Goal: Check status: Check status

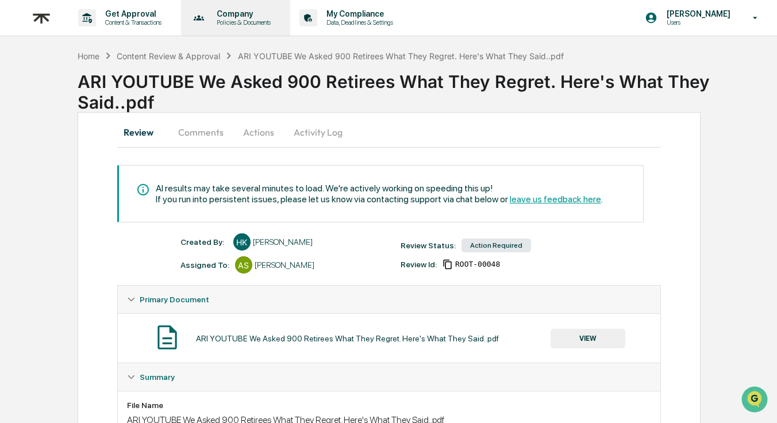
click at [241, 11] on p "Company" at bounding box center [242, 13] width 69 height 9
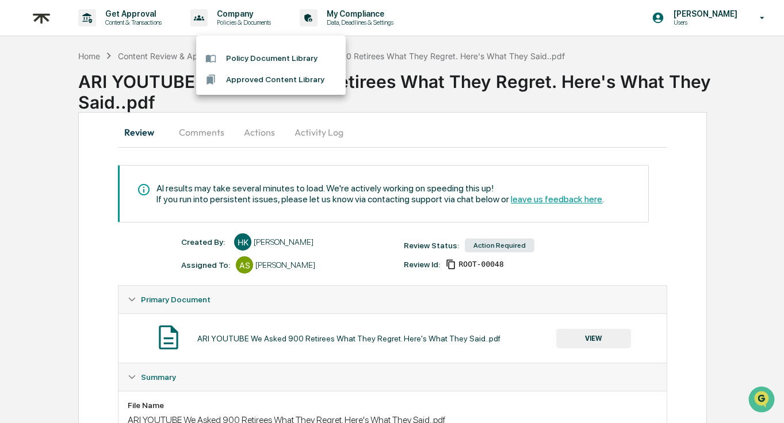
click at [148, 18] on div at bounding box center [392, 211] width 784 height 423
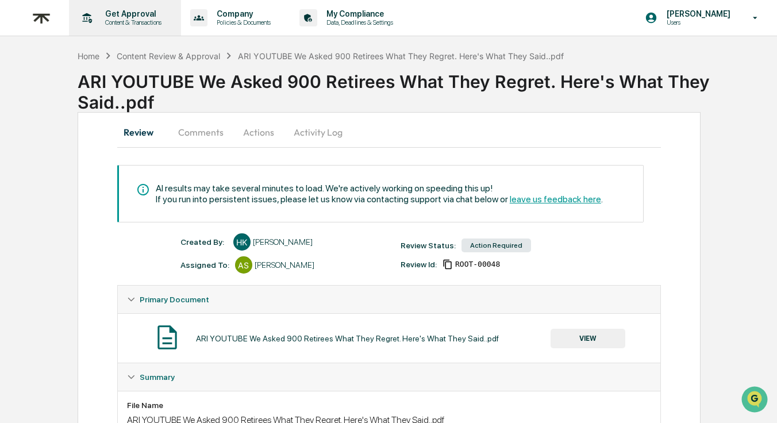
click at [140, 16] on p "Get Approval" at bounding box center [131, 13] width 71 height 9
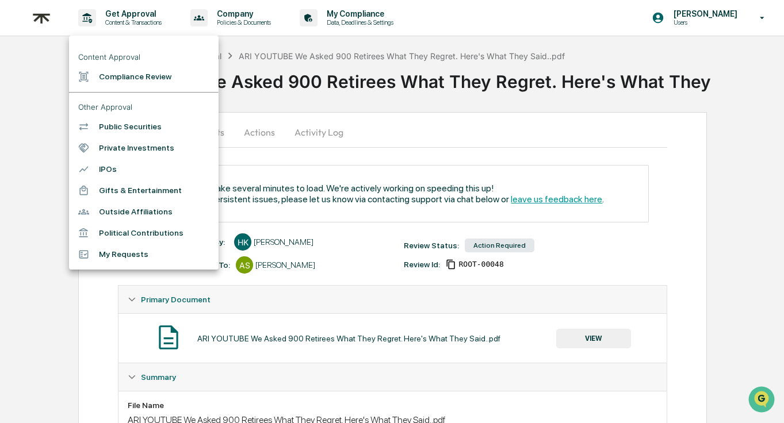
click at [236, 100] on div at bounding box center [392, 211] width 784 height 423
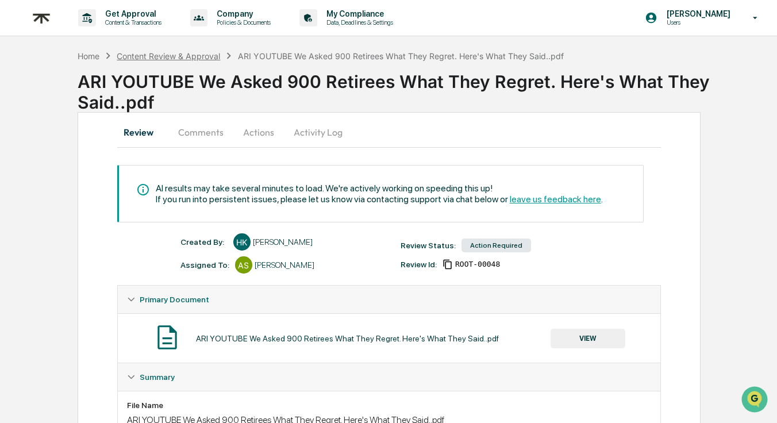
click at [211, 57] on div "Content Review & Approval" at bounding box center [168, 56] width 103 height 10
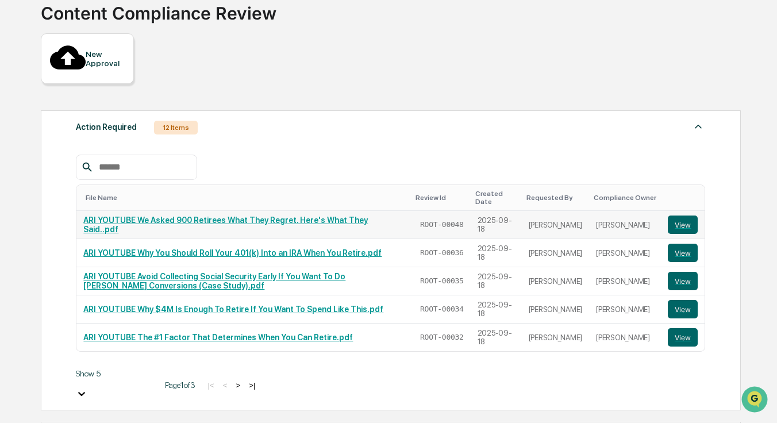
scroll to position [139, 0]
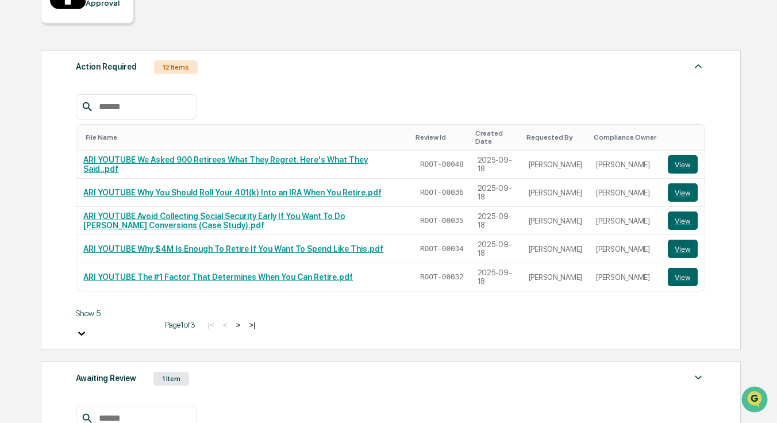
click at [126, 328] on div at bounding box center [116, 334] width 80 height 13
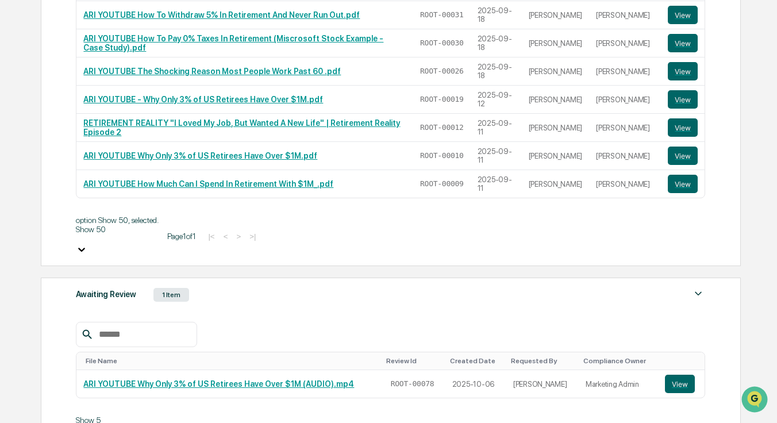
scroll to position [455, 0]
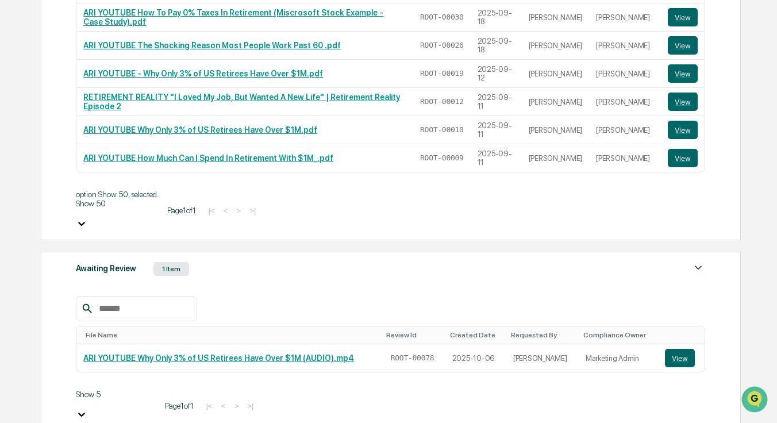
click at [219, 261] on div "Awaiting Review 1 Item" at bounding box center [391, 269] width 630 height 16
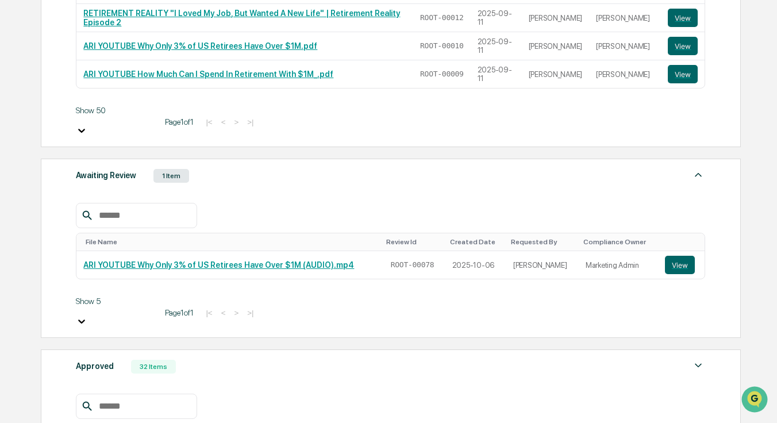
scroll to position [541, 0]
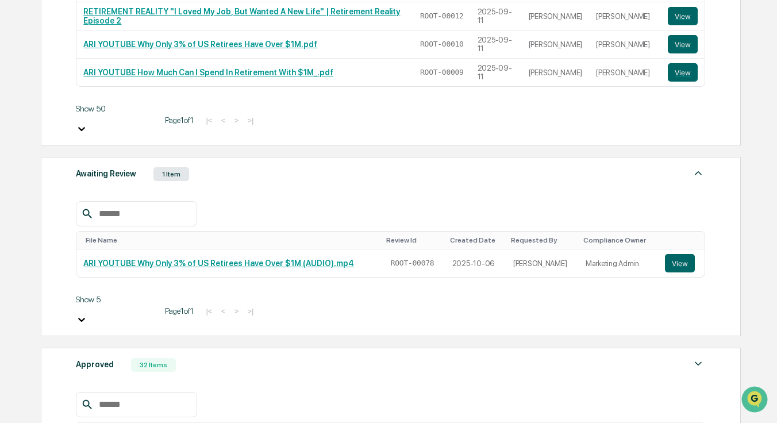
click at [208, 357] on div "Approved 32 Items" at bounding box center [391, 365] width 630 height 16
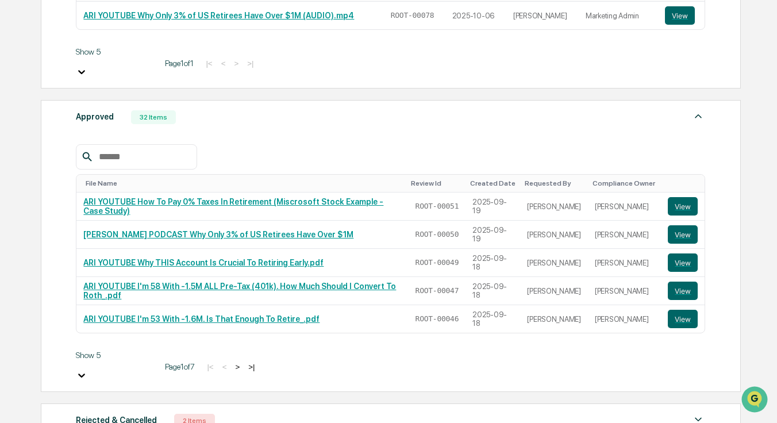
scroll to position [818, 0]
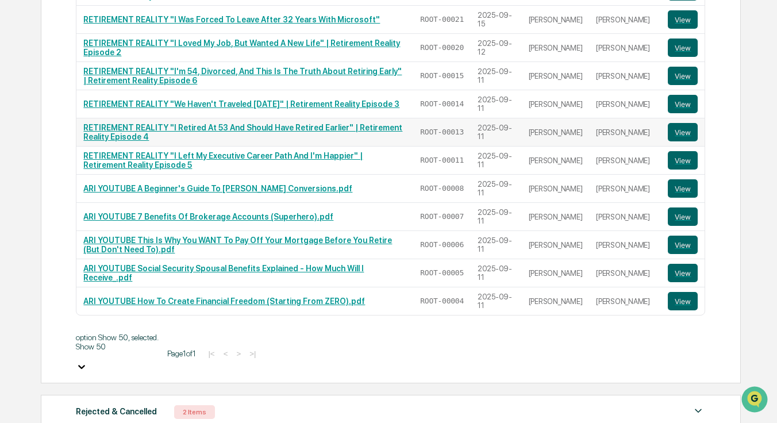
scroll to position [1612, 0]
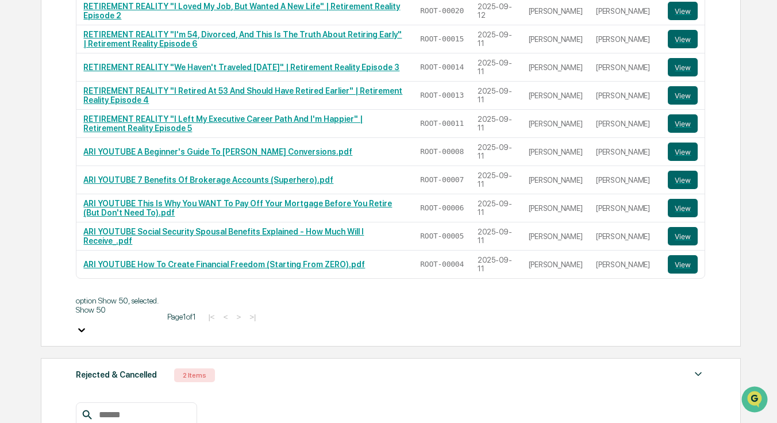
click at [313, 367] on div "Rejected & Cancelled 2 Items" at bounding box center [391, 375] width 630 height 16
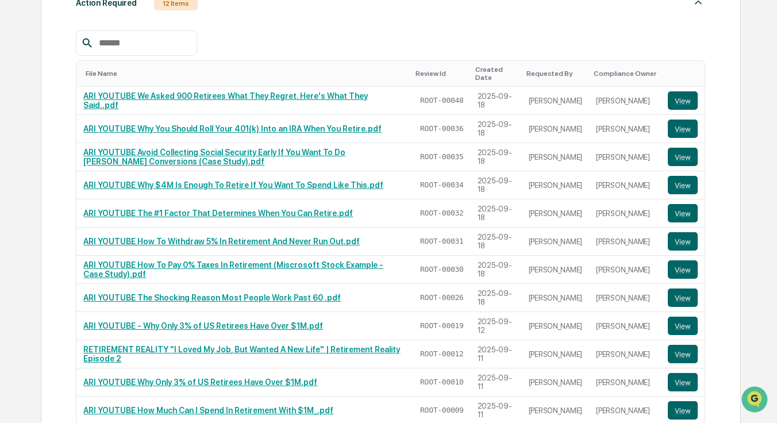
scroll to position [0, 0]
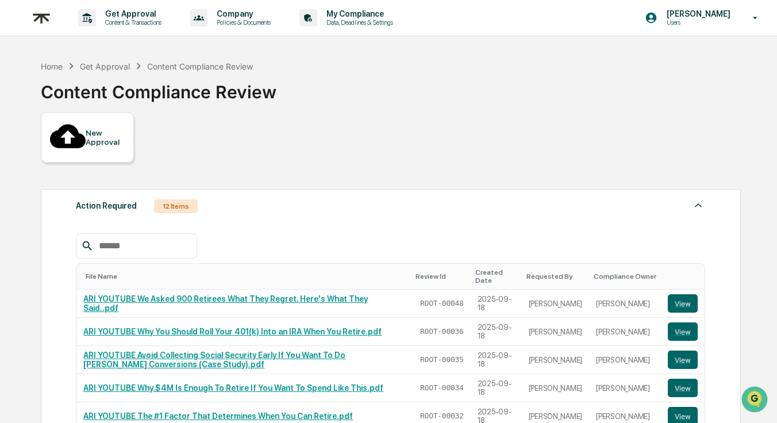
click at [143, 239] on input "text" at bounding box center [143, 246] width 98 height 15
click at [302, 198] on div "Action Required 12 Items" at bounding box center [391, 206] width 630 height 16
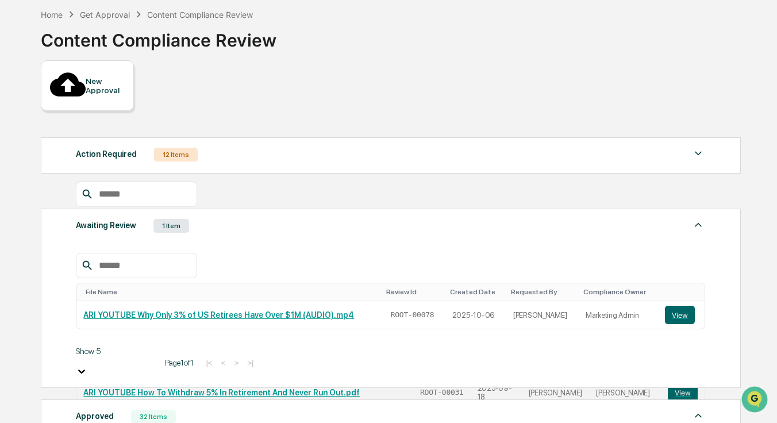
scroll to position [72, 0]
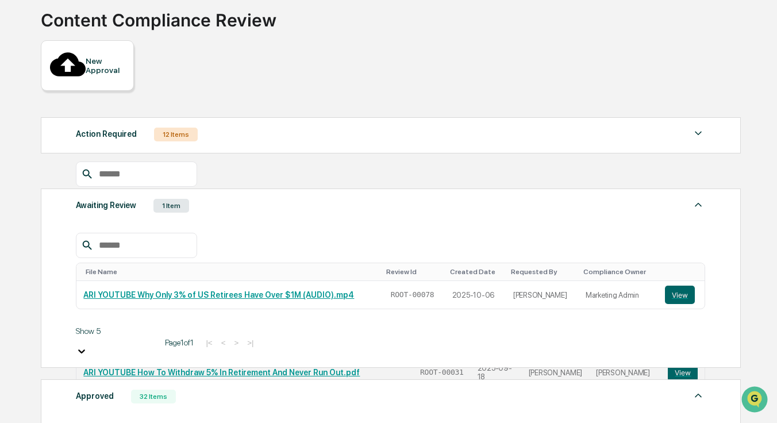
click at [699, 198] on img at bounding box center [699, 205] width 14 height 14
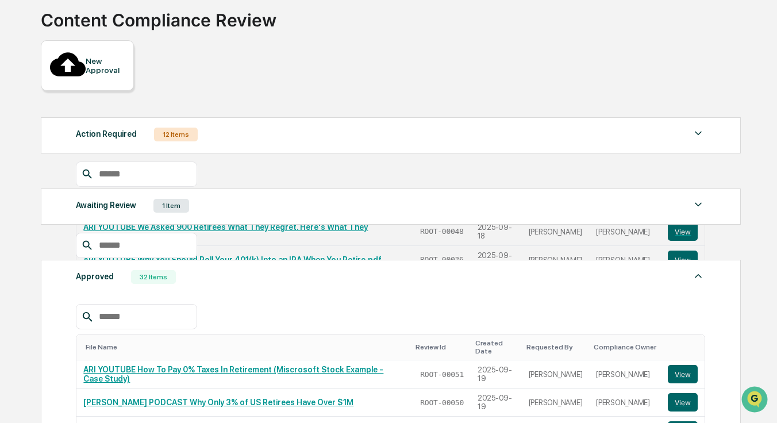
click at [689, 198] on div "Awaiting Review 1 Item" at bounding box center [391, 206] width 630 height 16
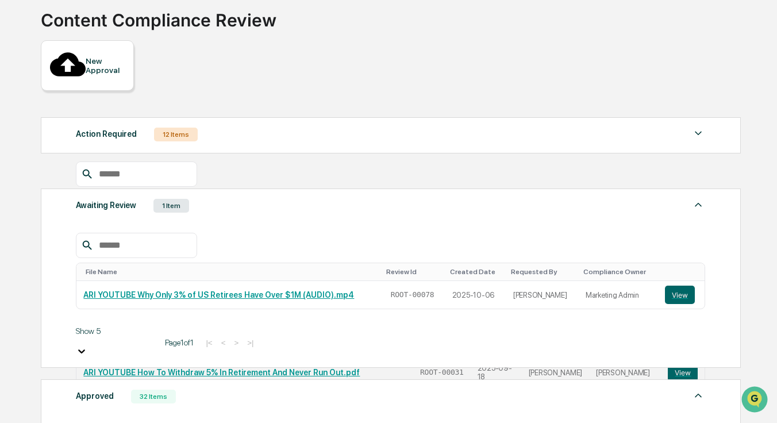
click at [705, 126] on img at bounding box center [699, 133] width 14 height 14
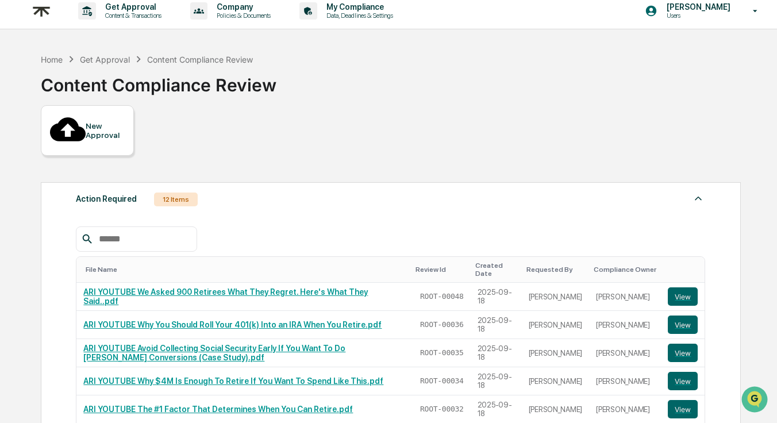
scroll to position [0, 0]
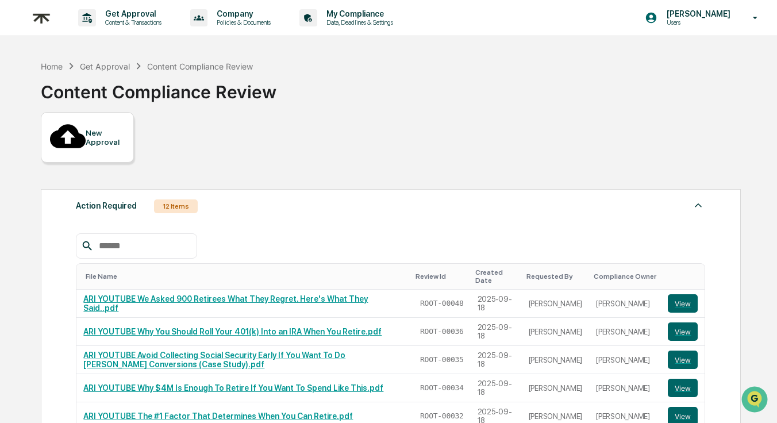
click at [135, 239] on input "text" at bounding box center [143, 246] width 98 height 15
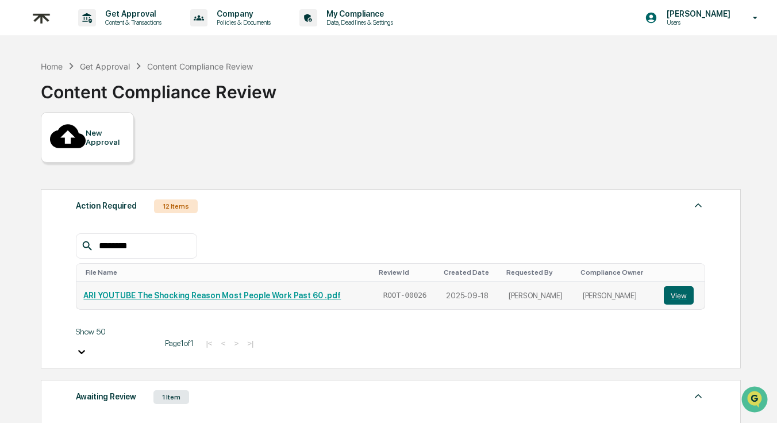
type input "********"
click at [146, 291] on link "ARI YOUTUBE The Shocking Reason Most People Work Past 60 .pdf" at bounding box center [212, 295] width 258 height 9
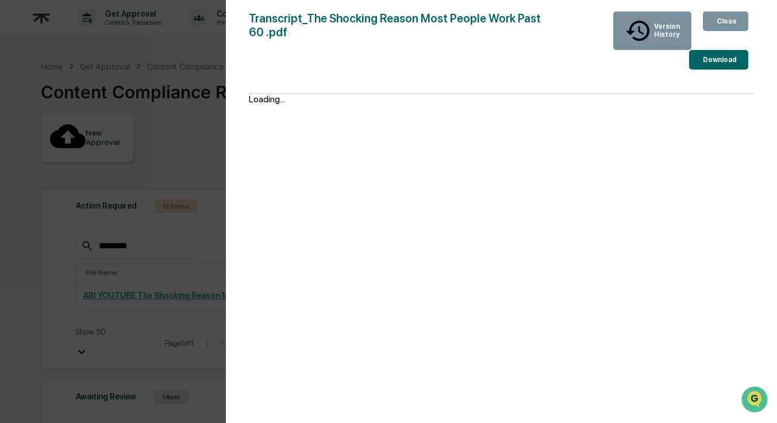
click at [716, 16] on button "Close" at bounding box center [725, 21] width 45 height 20
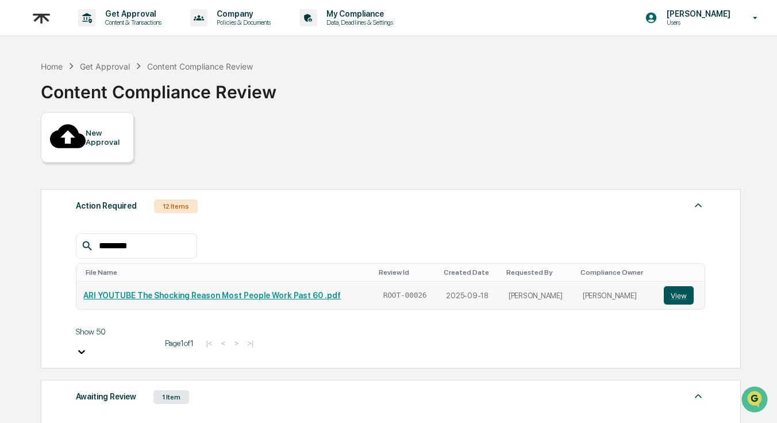
click at [680, 286] on button "View" at bounding box center [679, 295] width 30 height 18
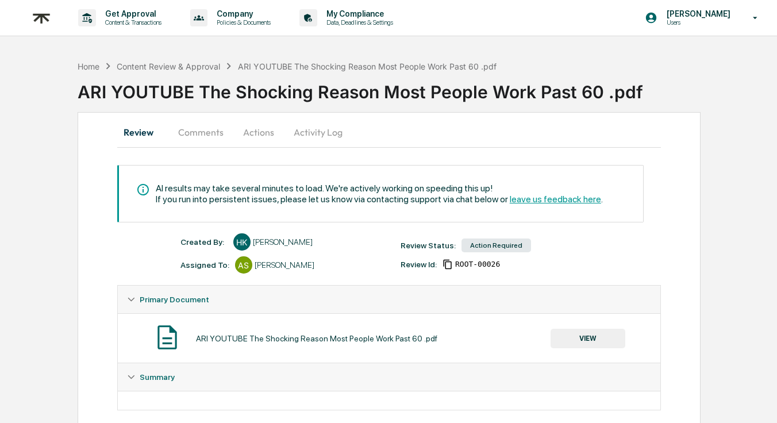
click at [197, 134] on button "Comments" at bounding box center [201, 132] width 64 height 28
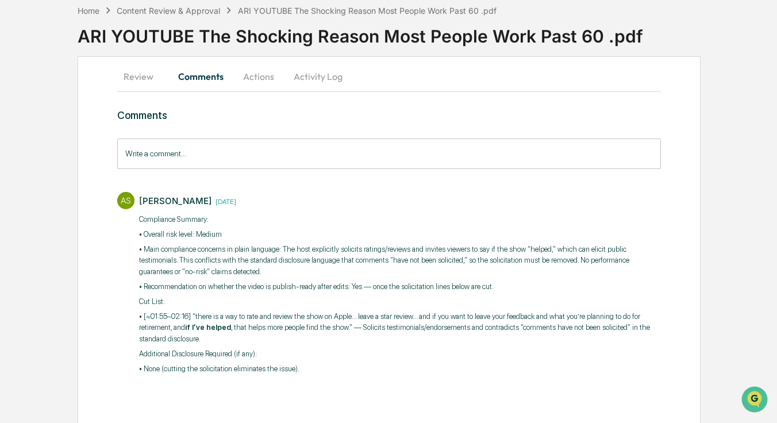
scroll to position [57, 0]
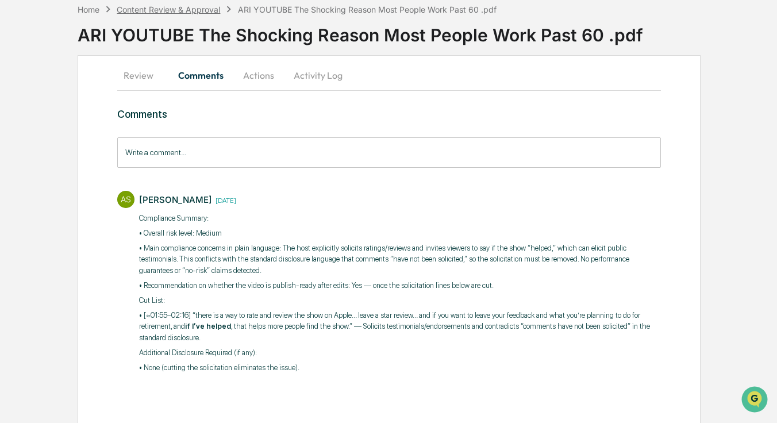
click at [195, 10] on div "Content Review & Approval" at bounding box center [168, 10] width 103 height 10
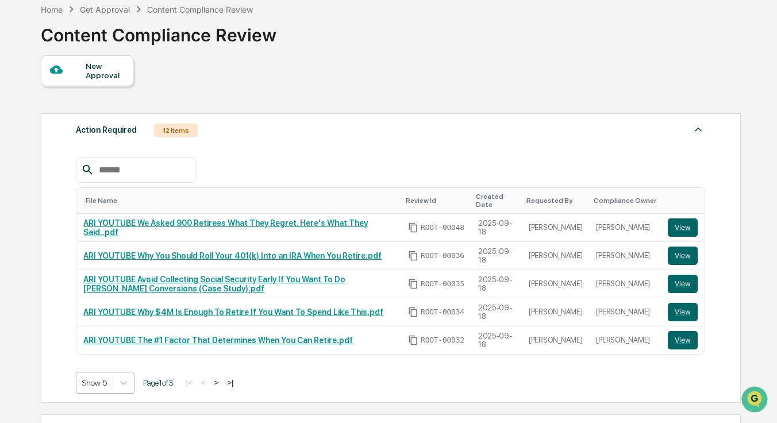
scroll to position [136, 0]
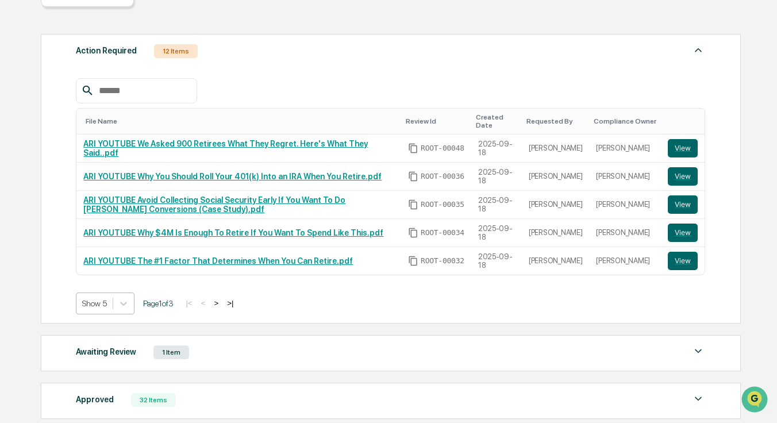
click at [110, 391] on body "Get Approval Content & Transactions Company Policies & Documents My Compliance …" at bounding box center [388, 203] width 777 height 678
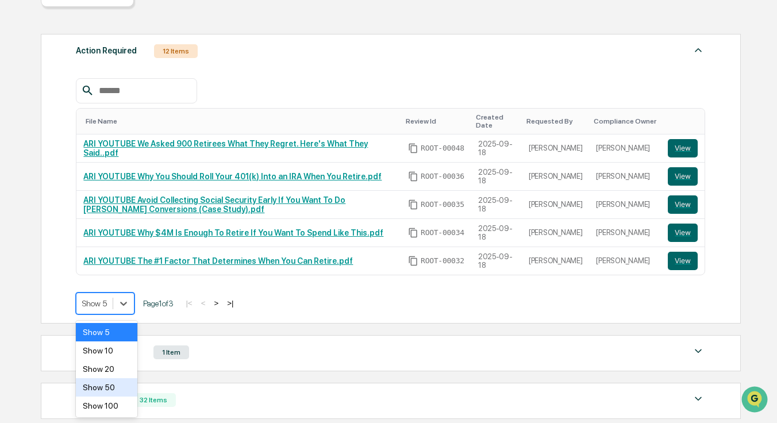
click at [117, 393] on div "Show 50" at bounding box center [106, 387] width 61 height 18
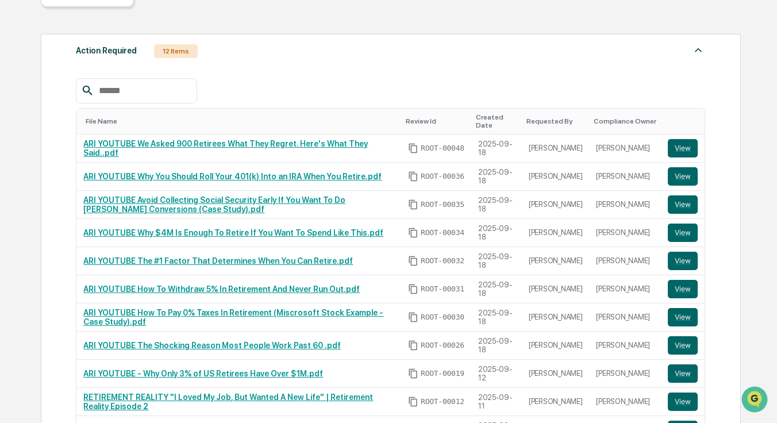
drag, startPoint x: 149, startPoint y: 90, endPoint x: 162, endPoint y: 100, distance: 16.0
click at [149, 90] on input "text" at bounding box center [143, 90] width 98 height 15
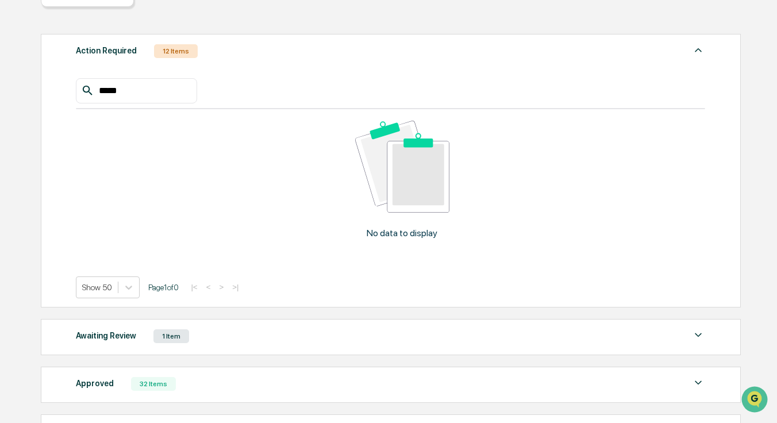
scroll to position [135, 0]
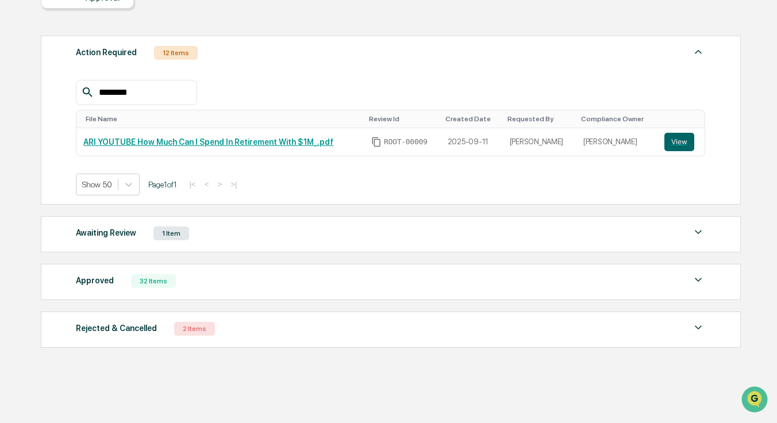
type input "********"
click at [216, 233] on div "Awaiting Review 1 Item" at bounding box center [391, 233] width 630 height 16
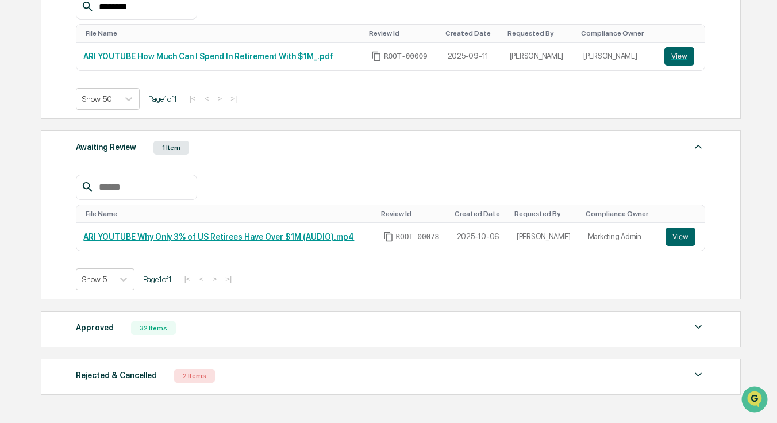
scroll to position [222, 0]
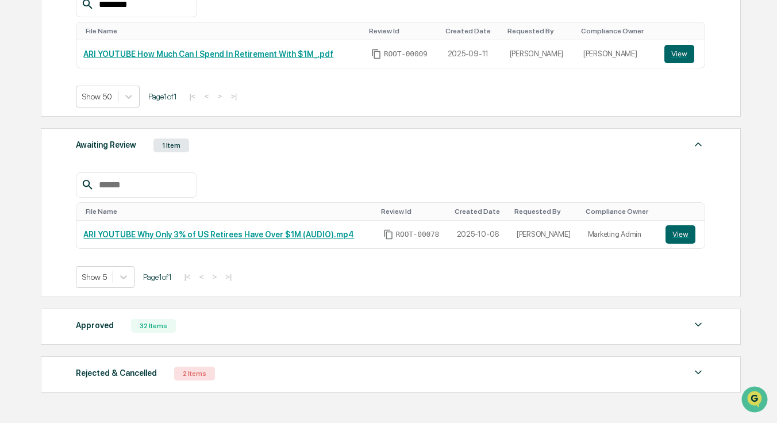
click at [221, 337] on div "Approved 32 Items File Name Review Id Created Date Requested By Compliance Owne…" at bounding box center [391, 327] width 701 height 36
click at [221, 328] on div "Approved 32 Items" at bounding box center [391, 326] width 630 height 16
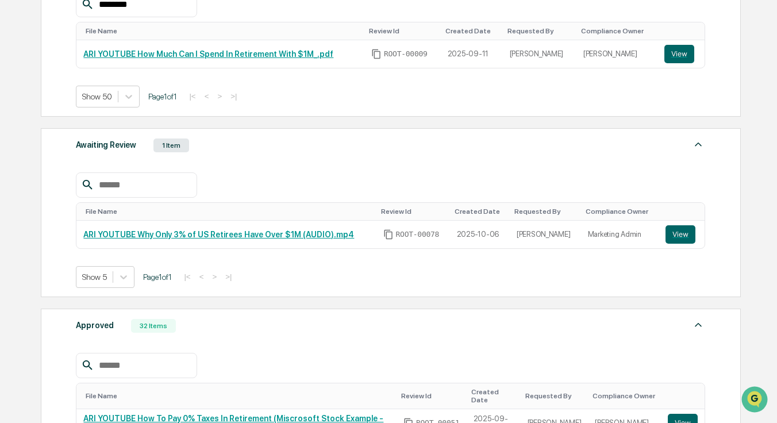
click at [131, 363] on input "text" at bounding box center [143, 365] width 98 height 15
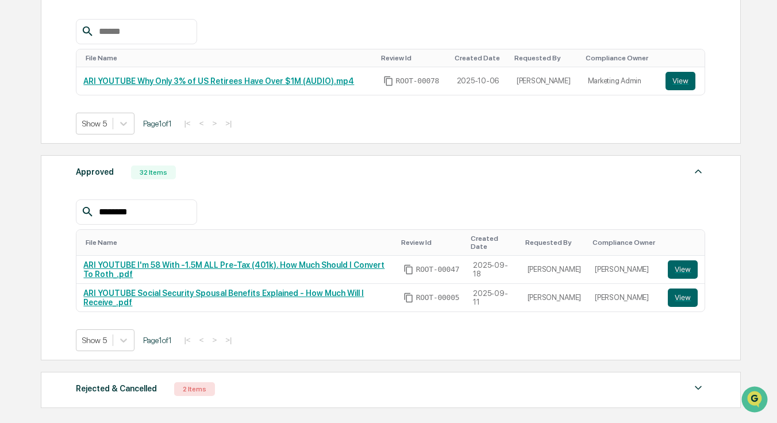
scroll to position [375, 0]
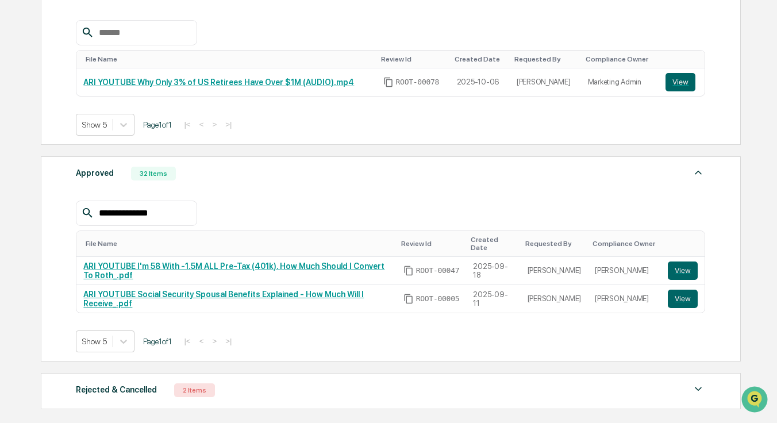
type input "**********"
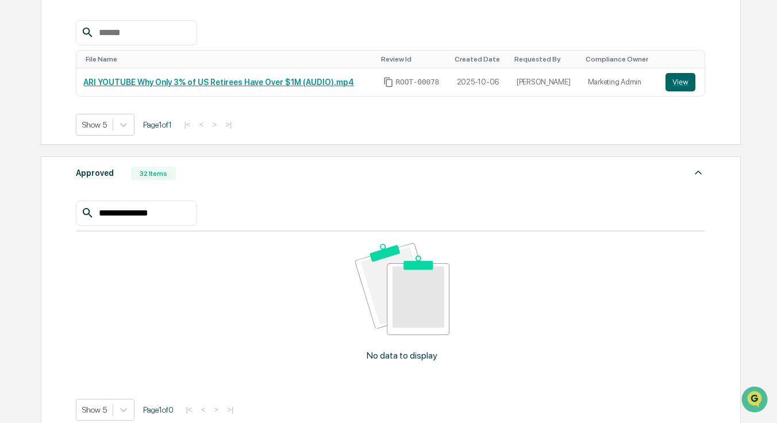
scroll to position [505, 0]
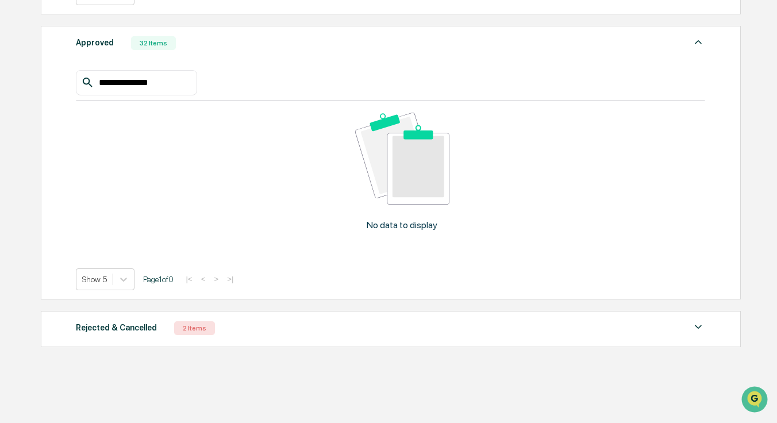
click at [225, 335] on div "Rejected & Cancelled 2 Items" at bounding box center [391, 328] width 630 height 16
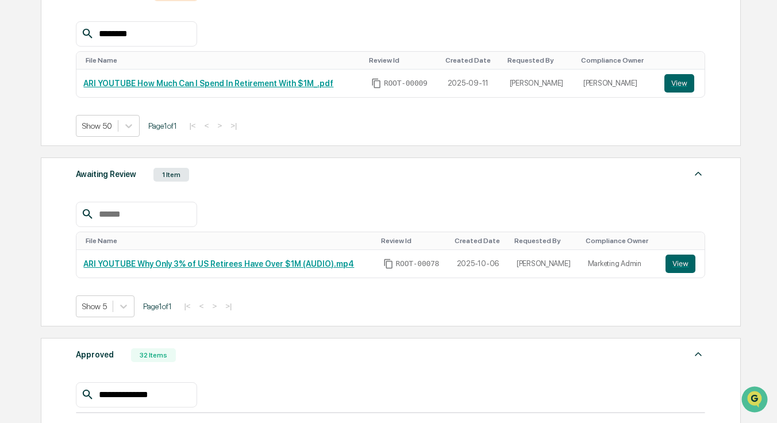
scroll to position [184, 0]
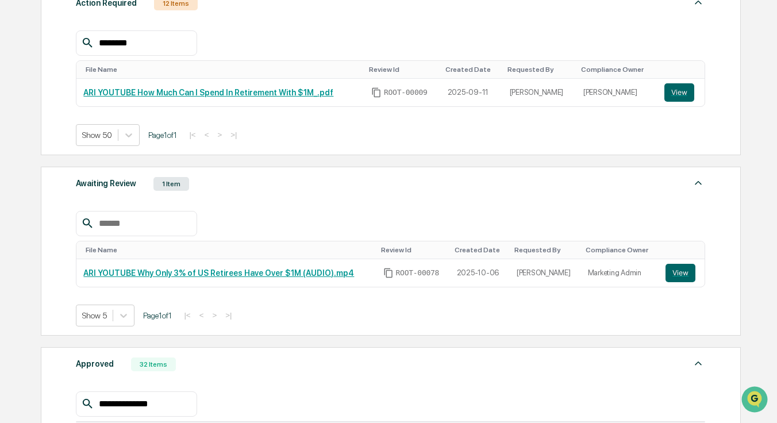
click at [689, 361] on div "Approved 32 Items" at bounding box center [391, 364] width 630 height 16
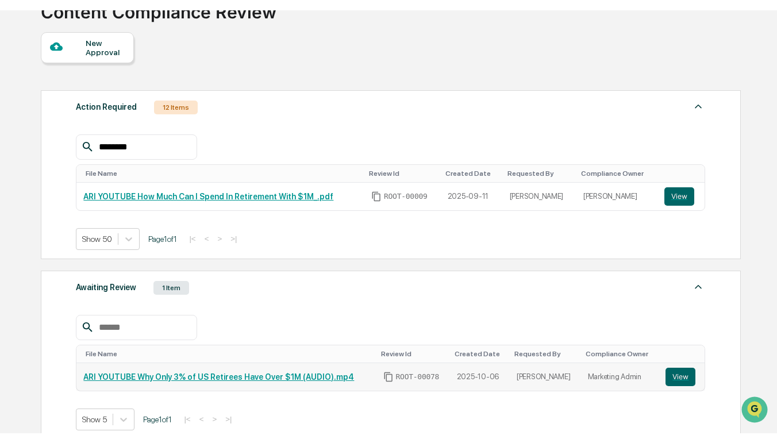
scroll to position [87, 0]
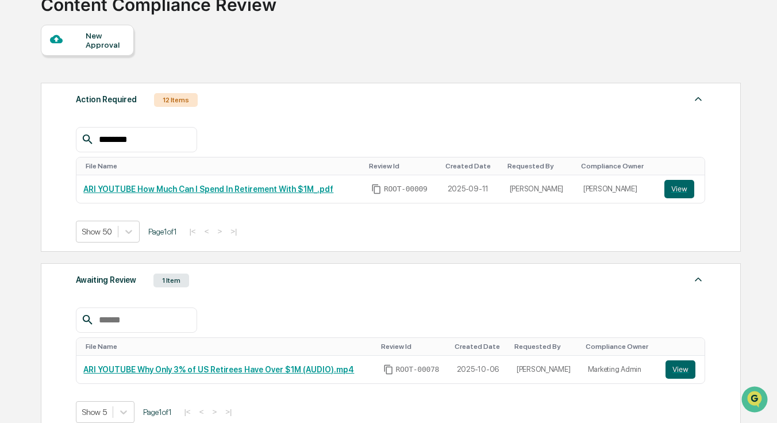
click at [150, 143] on input "********" at bounding box center [143, 139] width 98 height 15
type input "**********"
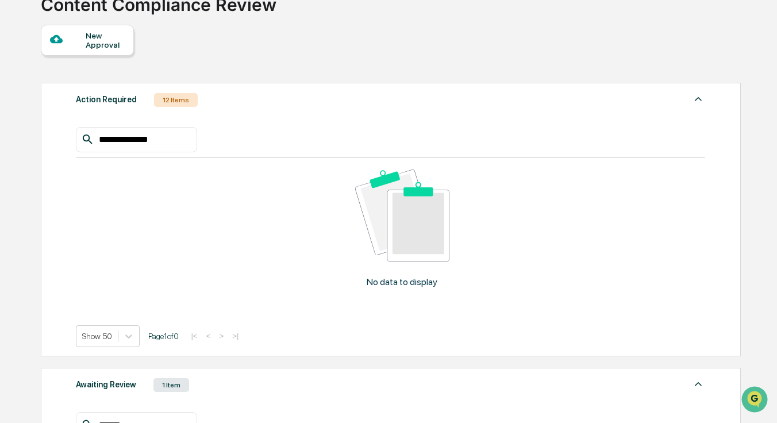
click at [137, 145] on input "**********" at bounding box center [143, 139] width 98 height 15
